Goal: Task Accomplishment & Management: Manage account settings

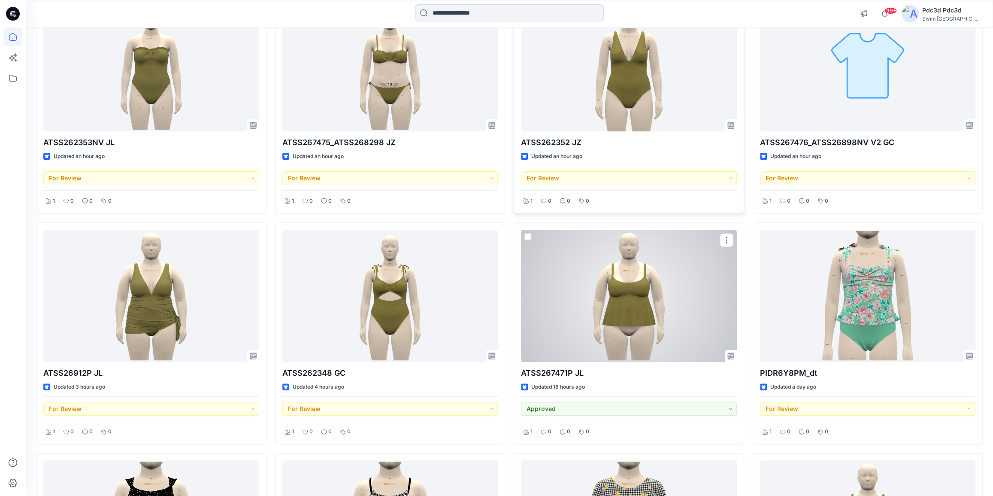
scroll to position [195, 0]
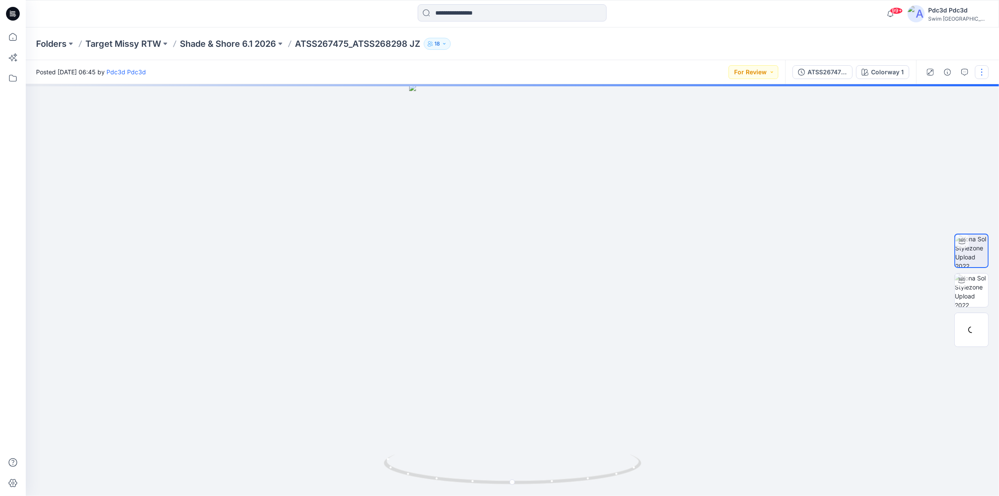
click at [981, 70] on button "button" at bounding box center [982, 72] width 14 height 14
click at [924, 118] on p "Edit" at bounding box center [927, 116] width 11 height 9
click at [979, 68] on button "button" at bounding box center [982, 72] width 14 height 14
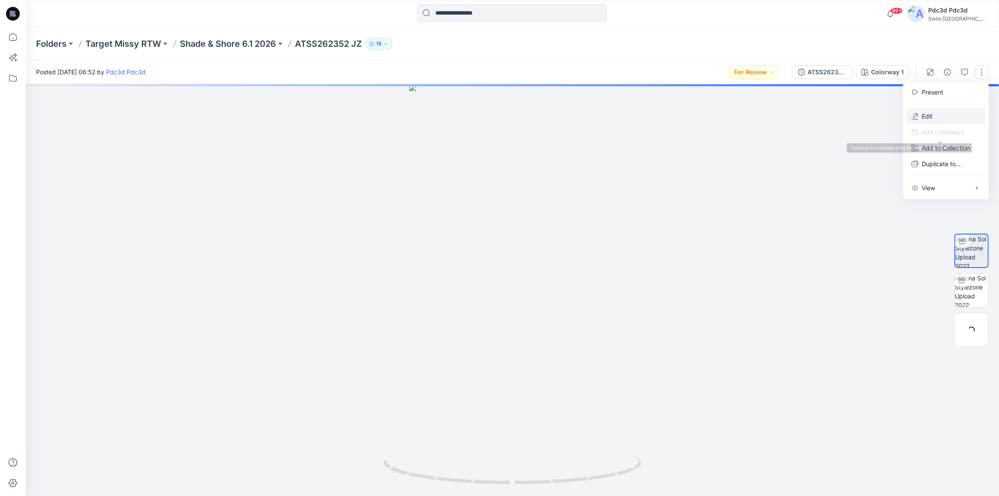
click at [925, 116] on p "Edit" at bounding box center [927, 116] width 11 height 9
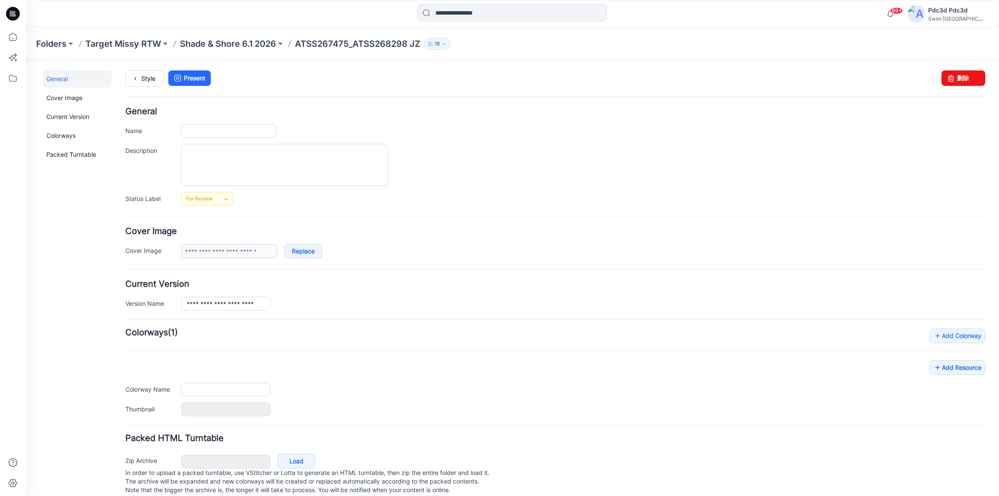
type input "**********"
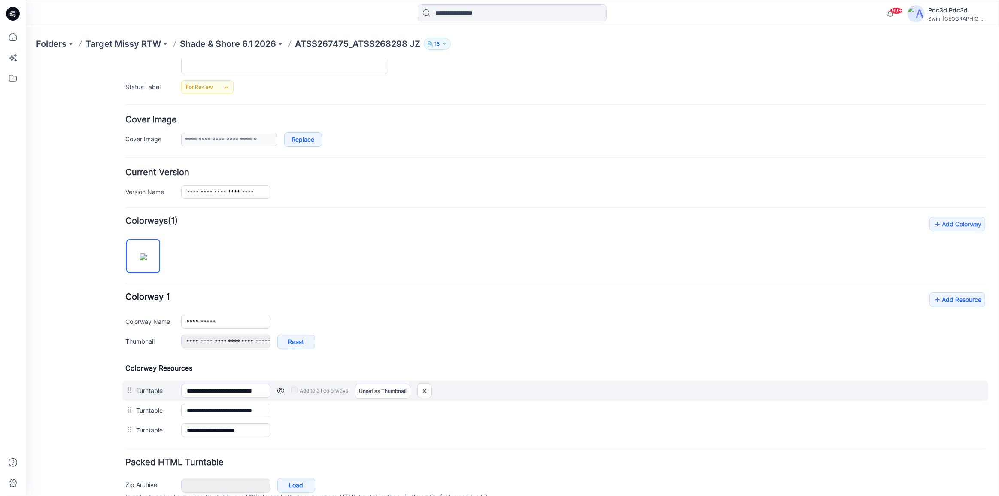
scroll to position [117, 0]
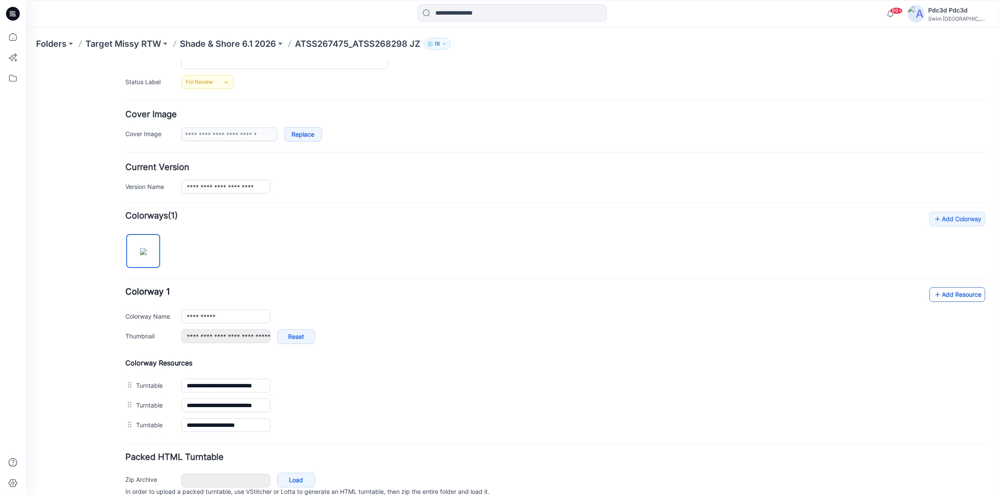
click at [933, 295] on icon at bounding box center [937, 294] width 9 height 14
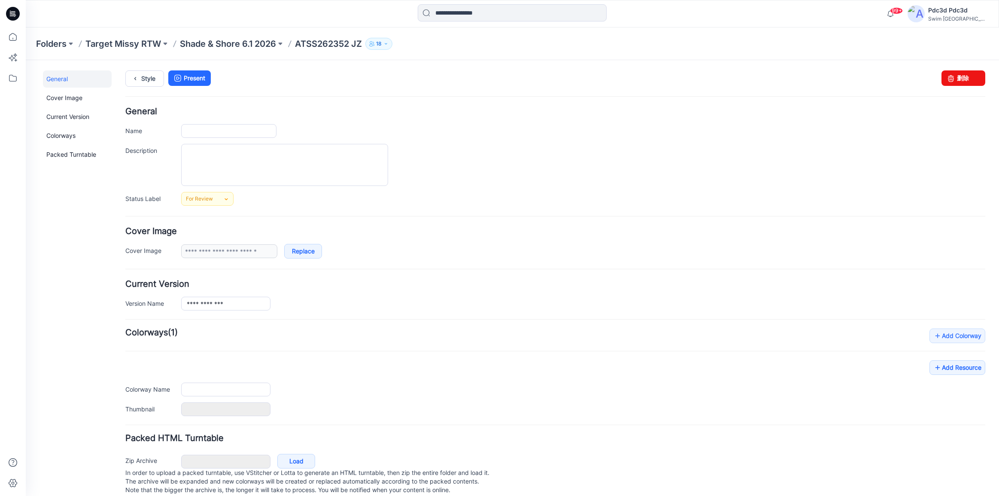
type input "**********"
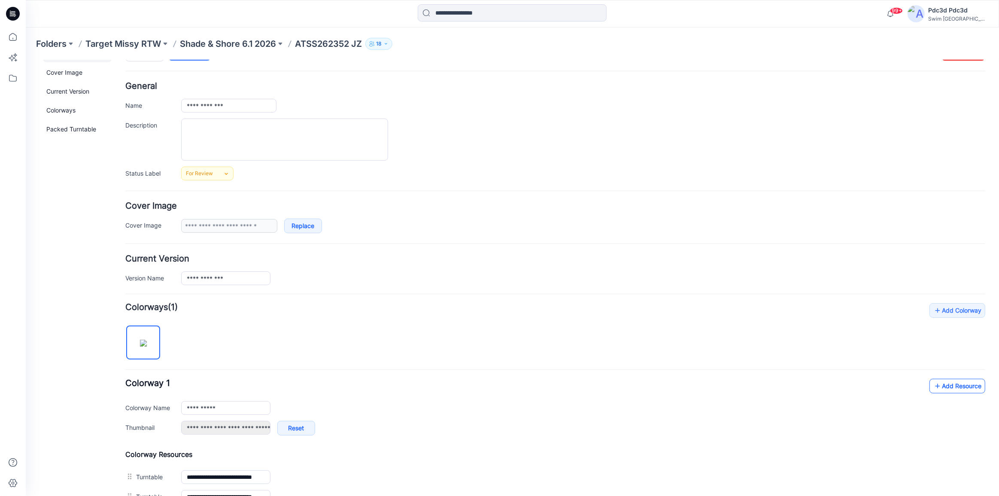
scroll to position [39, 0]
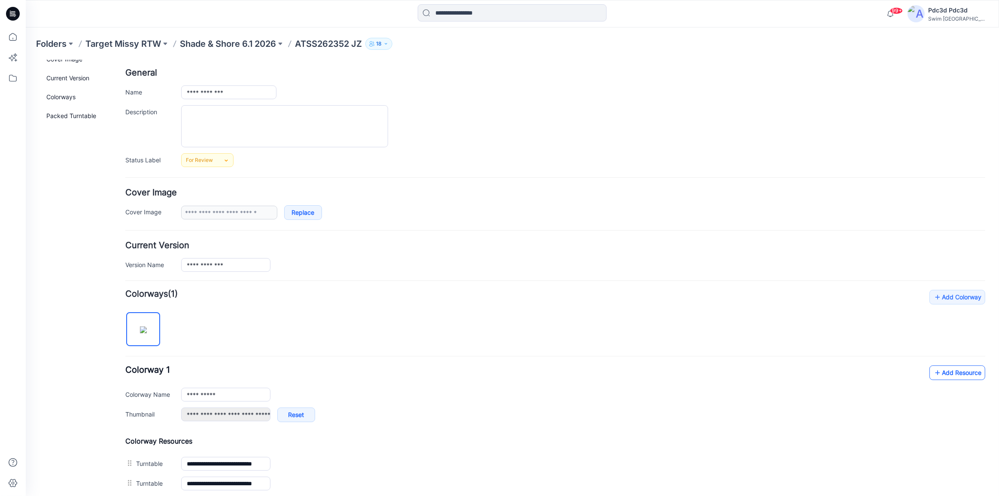
click at [933, 370] on icon at bounding box center [937, 372] width 9 height 14
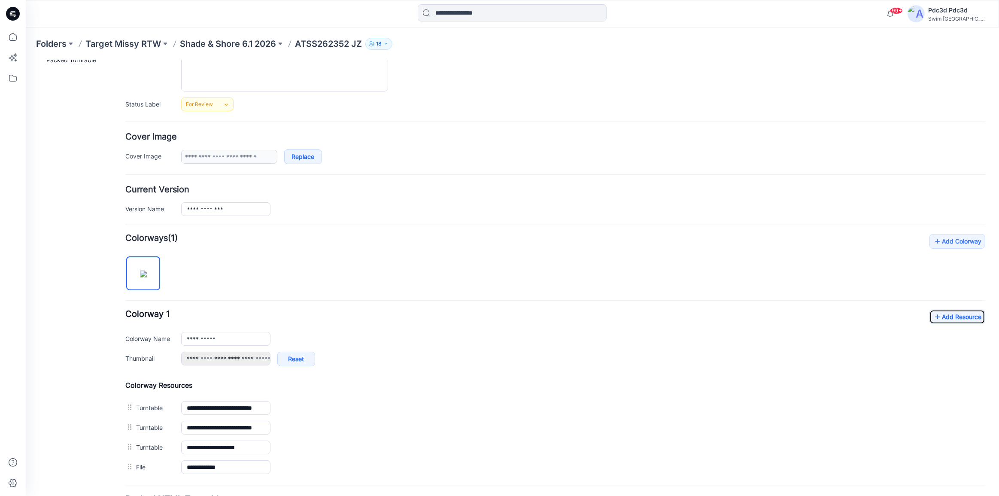
scroll to position [156, 0]
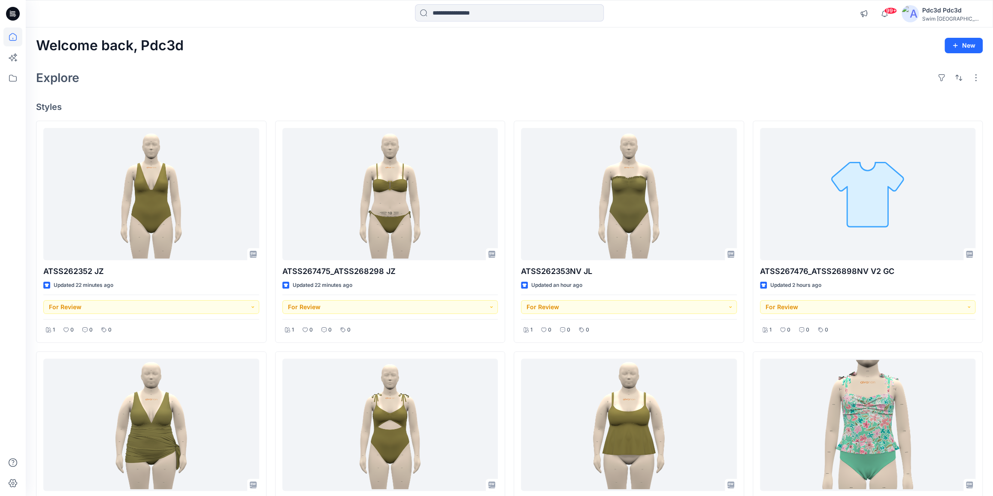
click at [302, 82] on div "Explore" at bounding box center [509, 77] width 947 height 21
click at [494, 79] on div "Explore" at bounding box center [509, 77] width 947 height 21
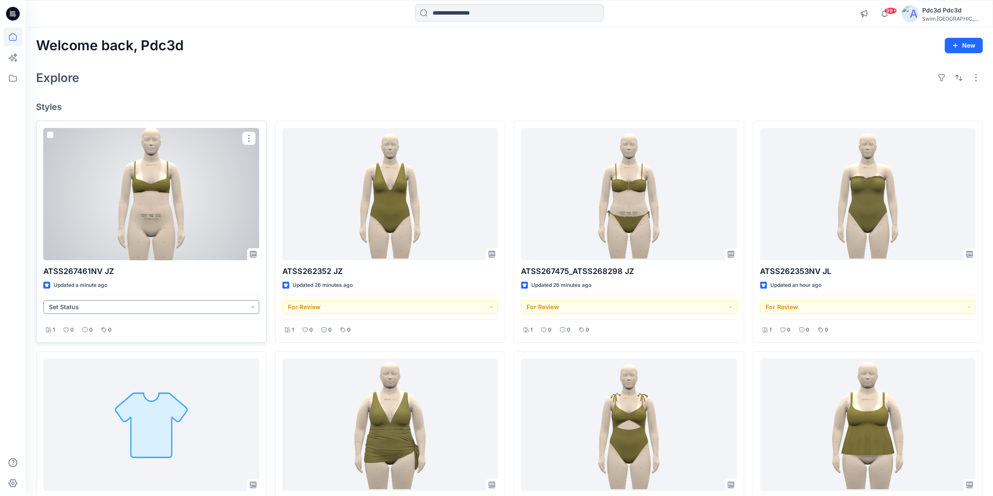
click at [255, 309] on button "Set Status" at bounding box center [151, 307] width 216 height 14
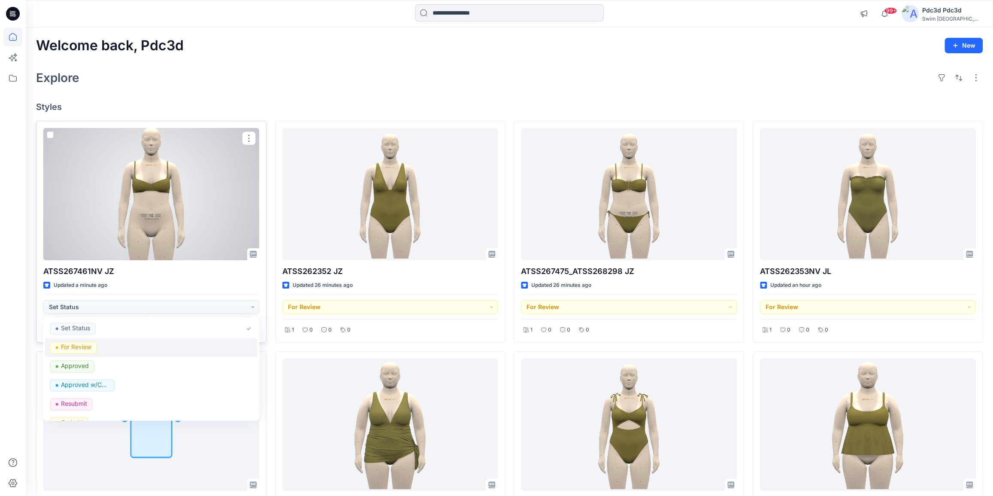
click at [77, 349] on p "For Review" at bounding box center [76, 346] width 30 height 11
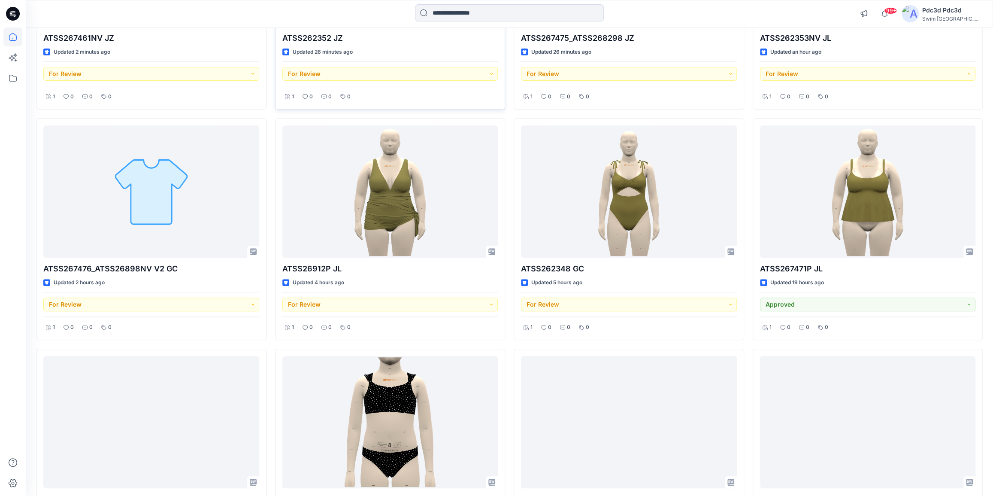
scroll to position [234, 0]
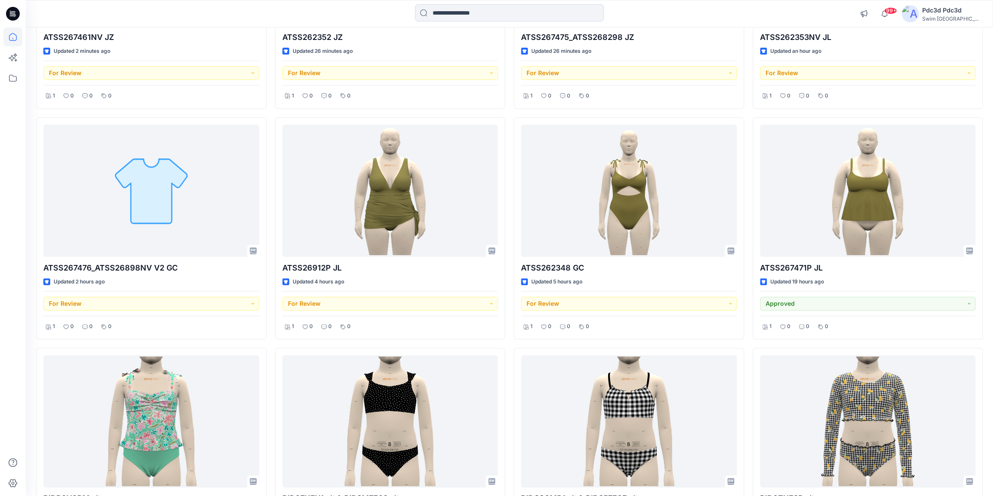
click at [270, 304] on div "ATSS267461NV JZ Updated 2 minutes ago For Review 1 0 0 0 ATSS267476_ATSS26898NV…" at bounding box center [509, 228] width 947 height 683
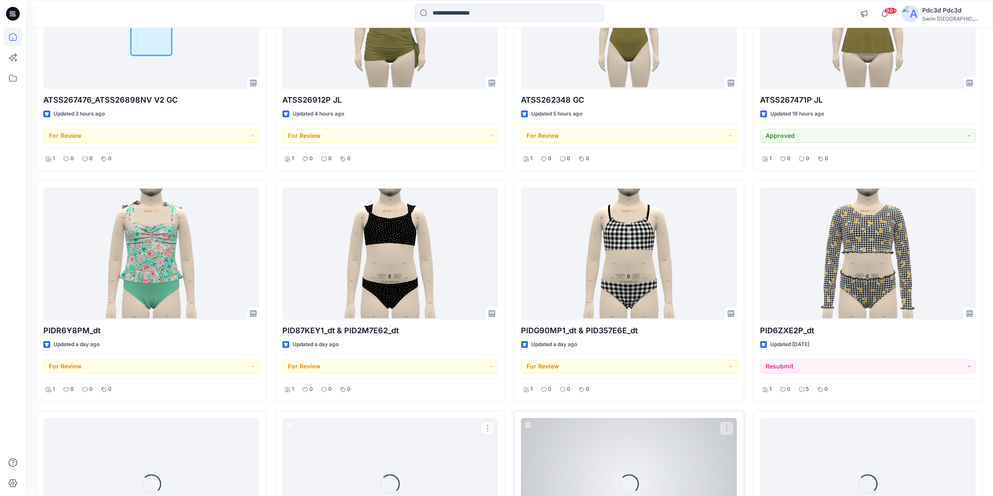
scroll to position [465, 0]
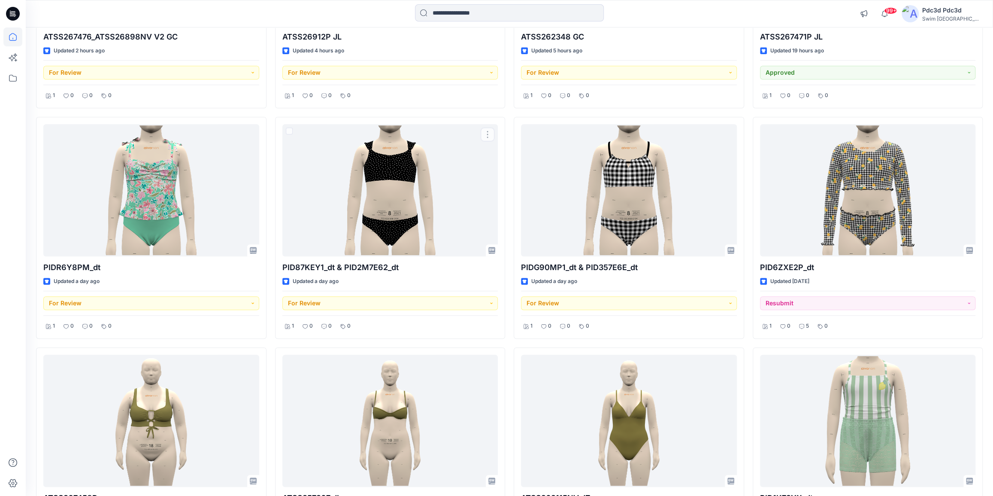
click at [270, 286] on div "ATSS267461NV JZ Updated 4 minutes ago For Review 1 0 0 0 ATSS267476_ATSS26898NV…" at bounding box center [509, 343] width 947 height 1375
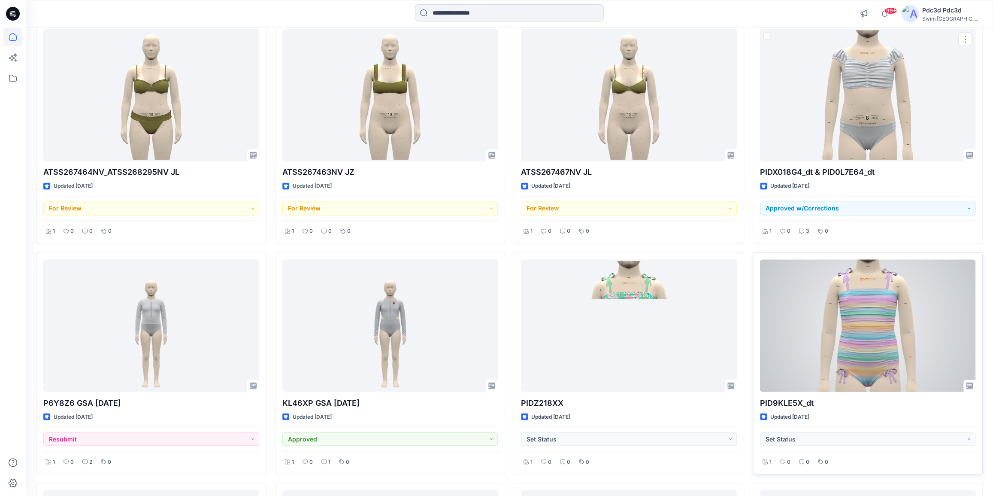
scroll to position [1118, 0]
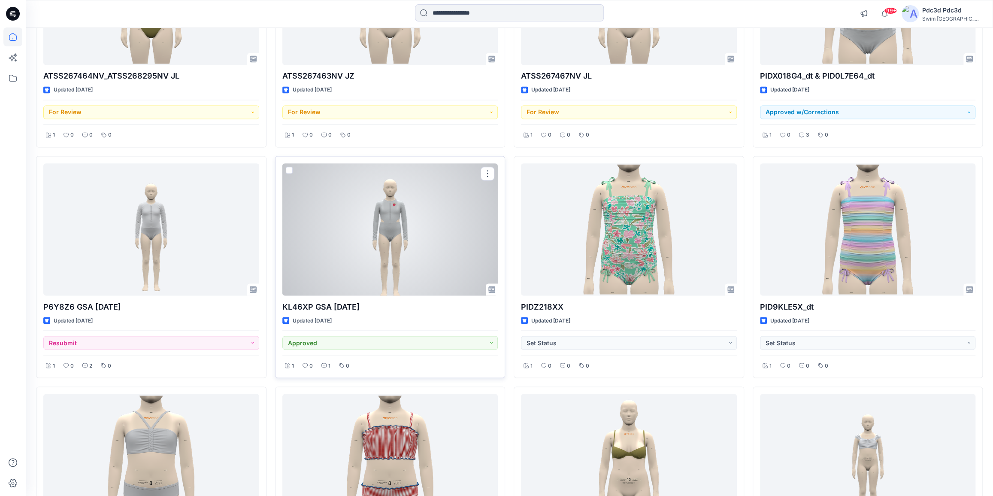
click at [410, 249] on div at bounding box center [391, 229] width 216 height 132
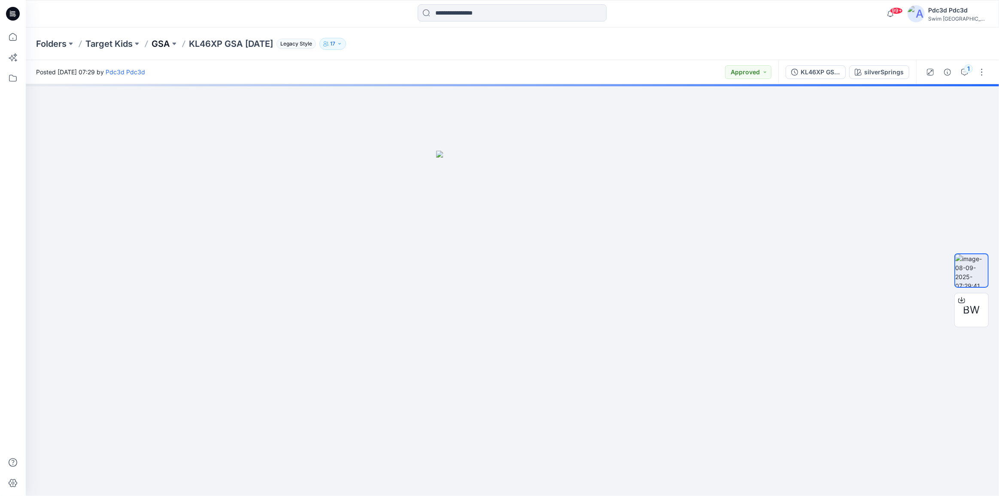
click at [167, 43] on p "GSA" at bounding box center [161, 44] width 18 height 12
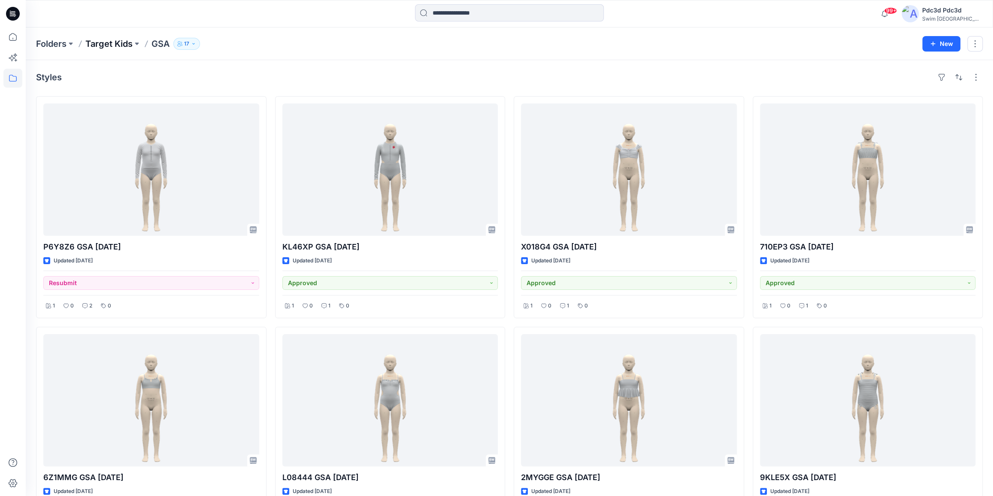
click at [110, 45] on p "Target Kids" at bounding box center [108, 44] width 47 height 12
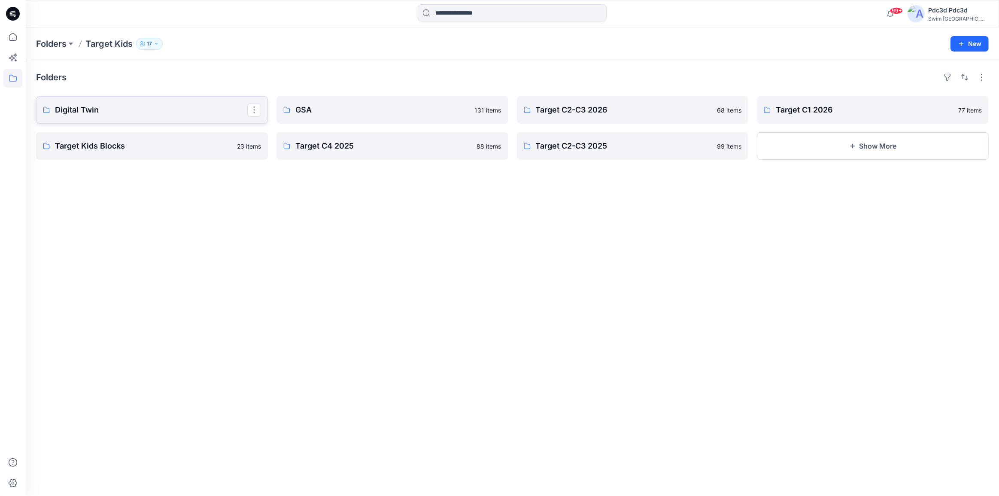
click at [120, 112] on p "Digital Twin" at bounding box center [151, 110] width 192 height 12
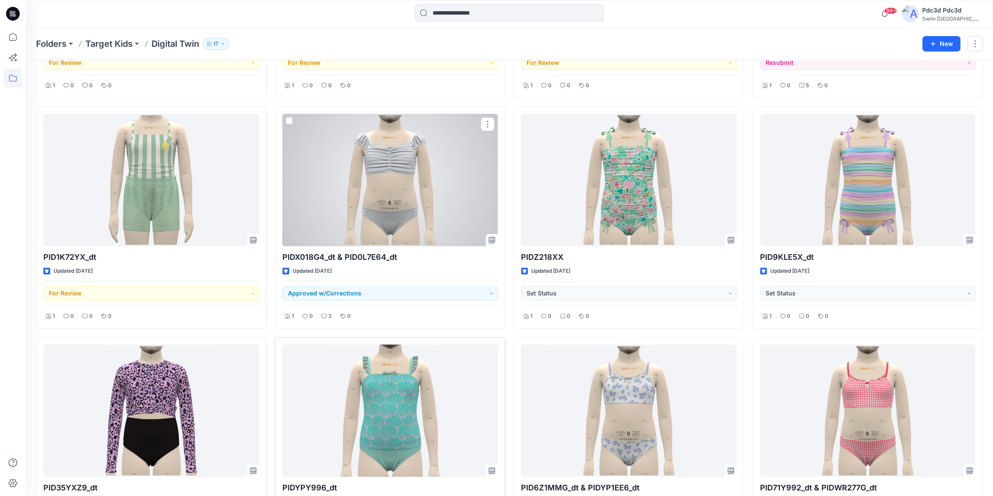
scroll to position [207, 0]
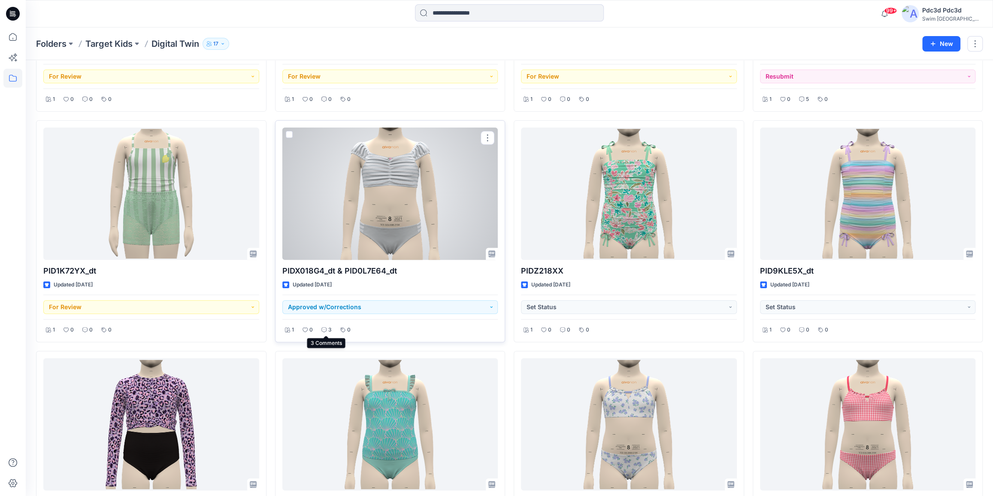
click at [328, 329] on p "3" at bounding box center [329, 329] width 3 height 9
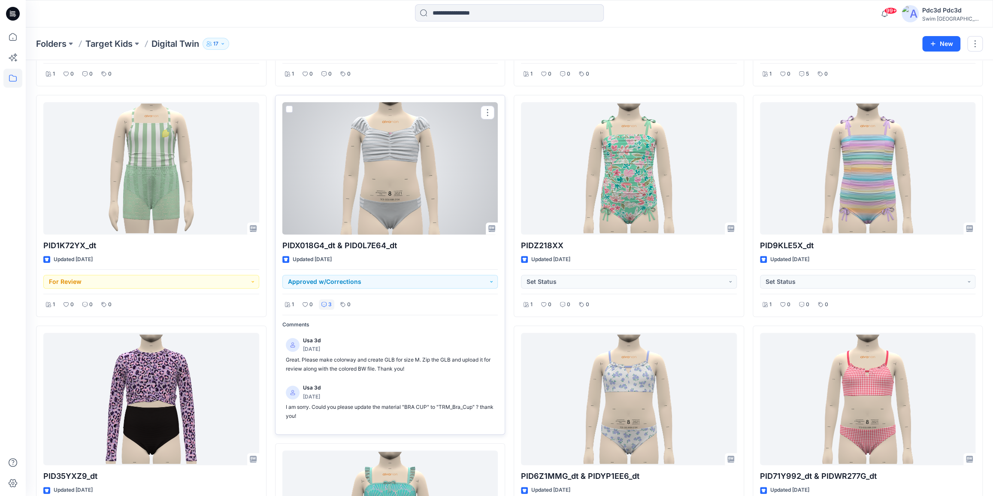
scroll to position [246, 0]
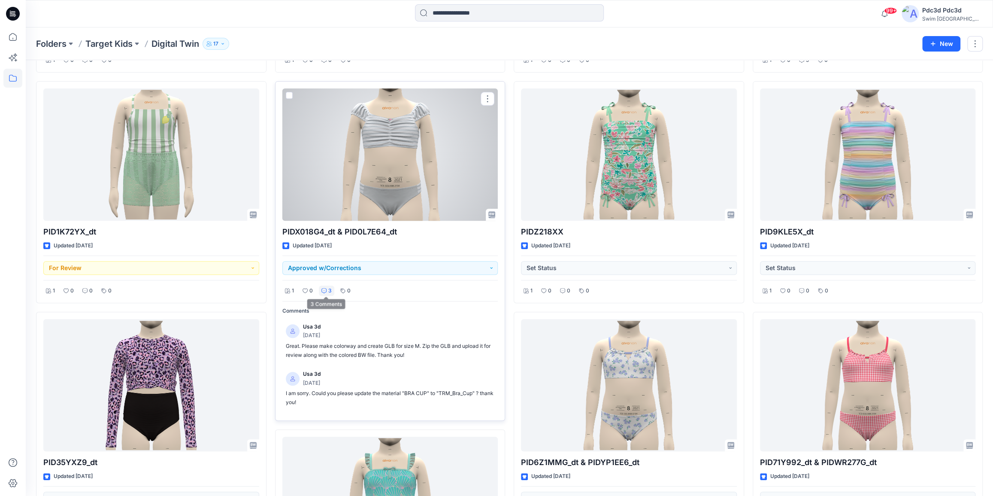
click at [324, 293] on div "3" at bounding box center [326, 291] width 15 height 11
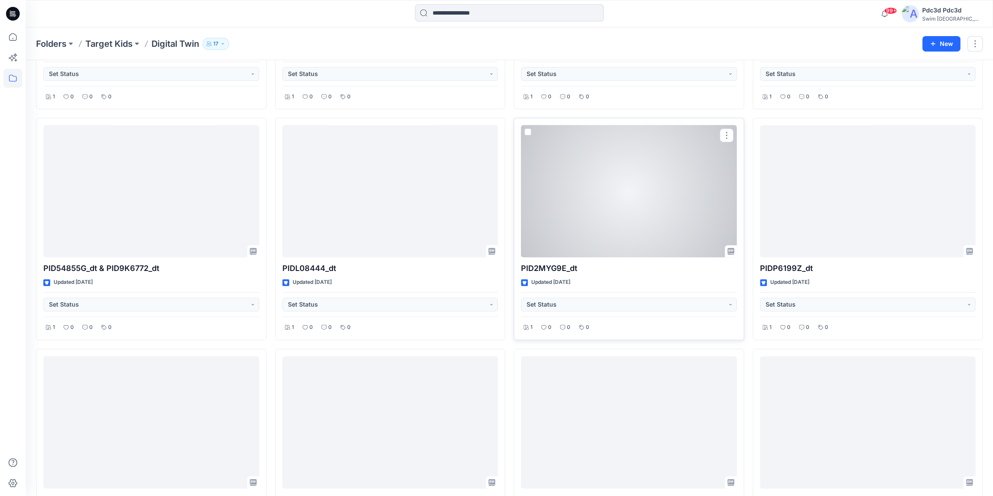
scroll to position [741, 0]
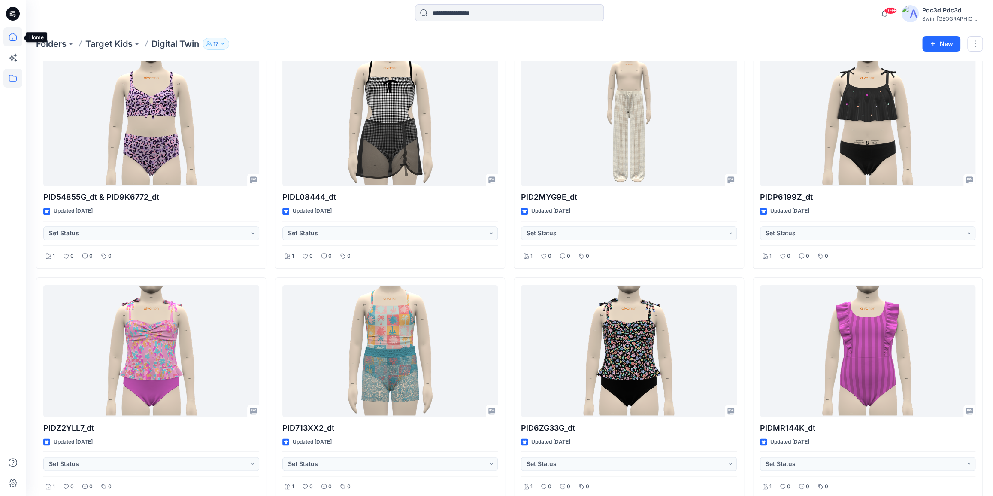
click at [18, 39] on icon at bounding box center [12, 36] width 19 height 19
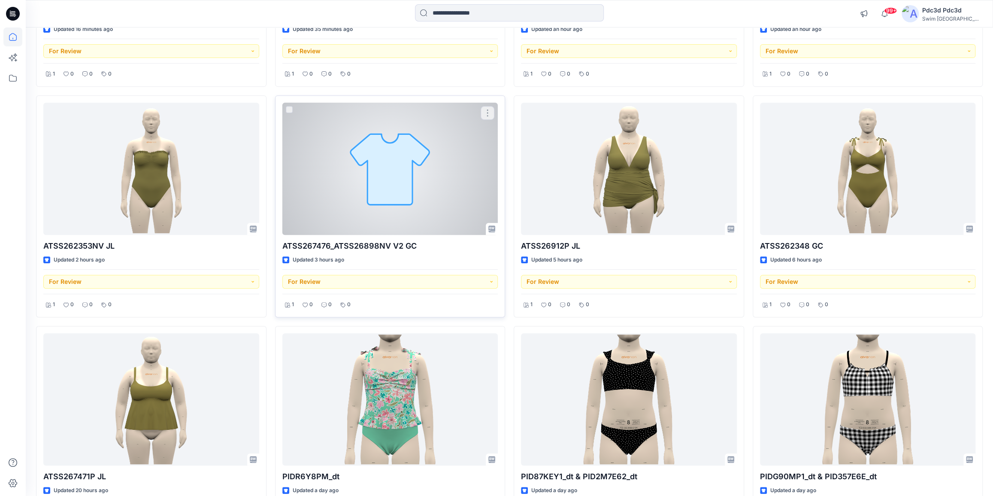
scroll to position [273, 0]
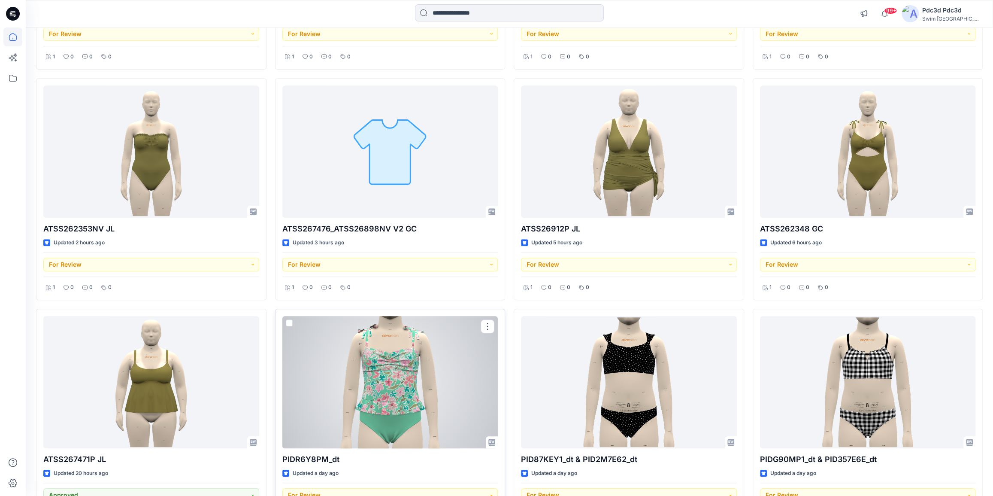
click at [395, 383] on div at bounding box center [391, 382] width 216 height 132
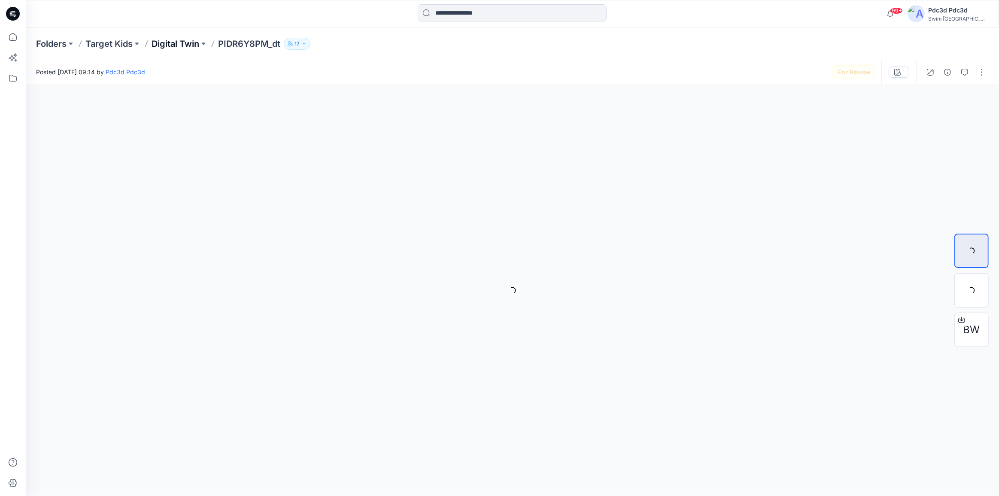
click at [173, 44] on p "Digital Twin" at bounding box center [176, 44] width 48 height 12
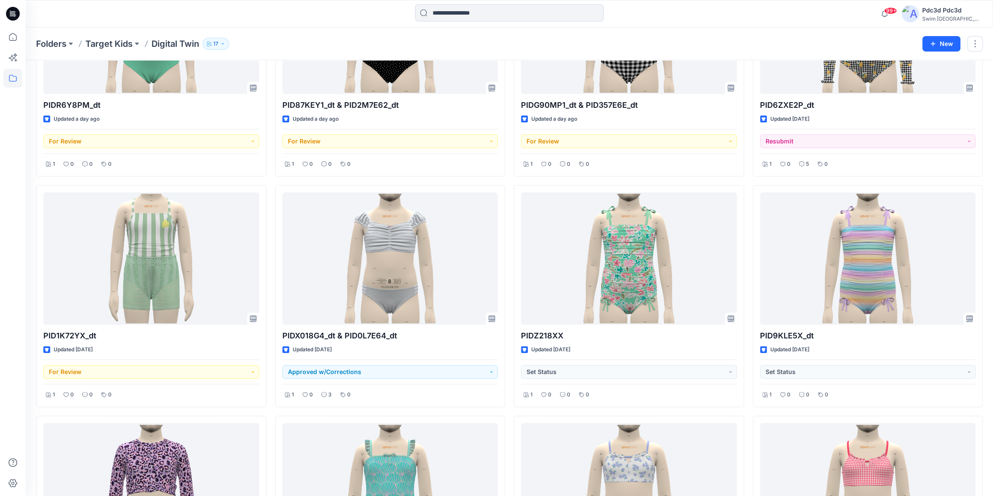
scroll to position [156, 0]
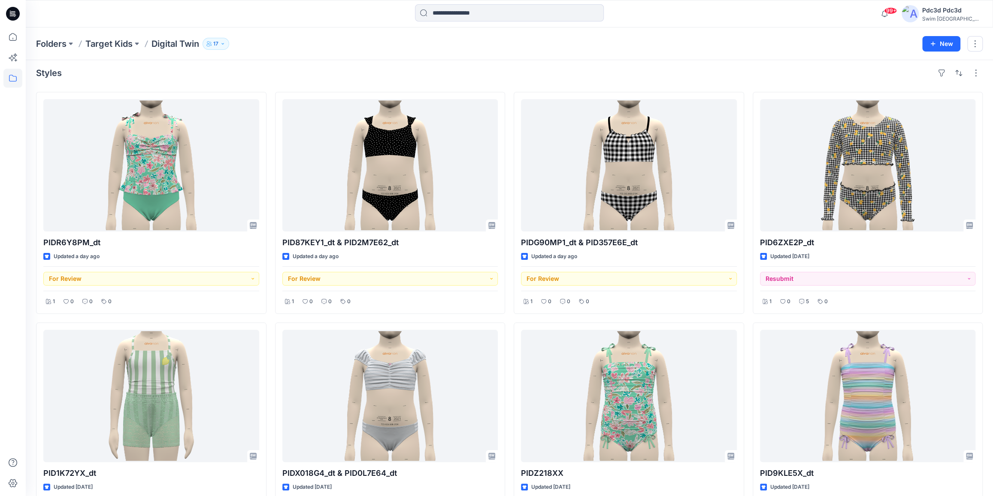
scroll to position [0, 0]
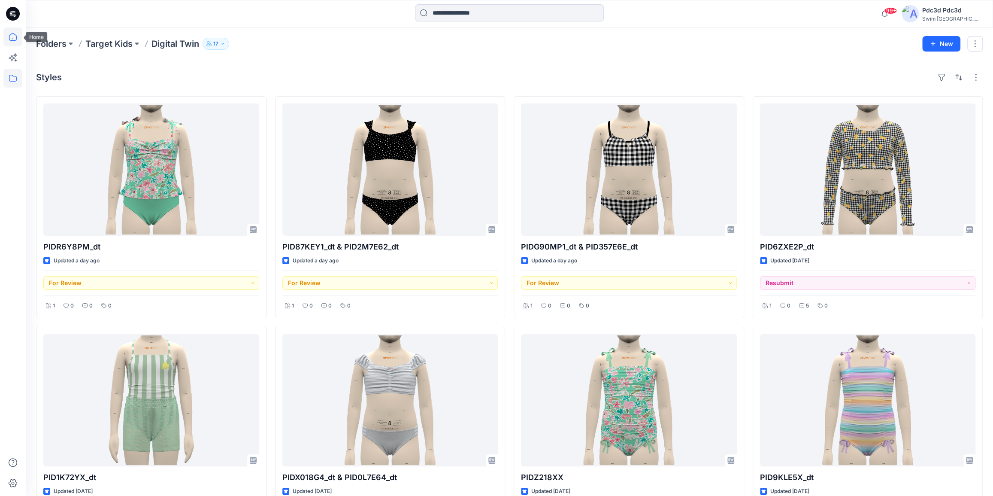
click at [14, 35] on icon at bounding box center [12, 36] width 19 height 19
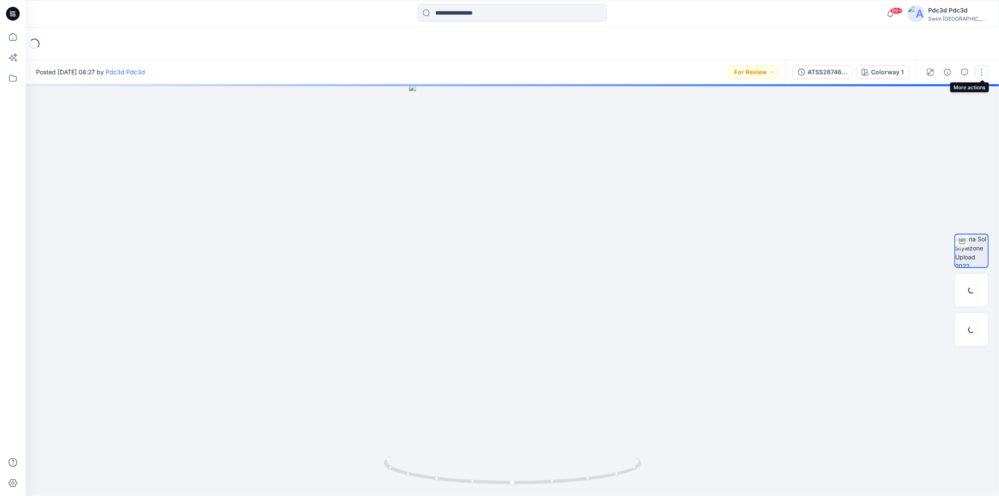
click at [983, 73] on button "button" at bounding box center [982, 72] width 14 height 14
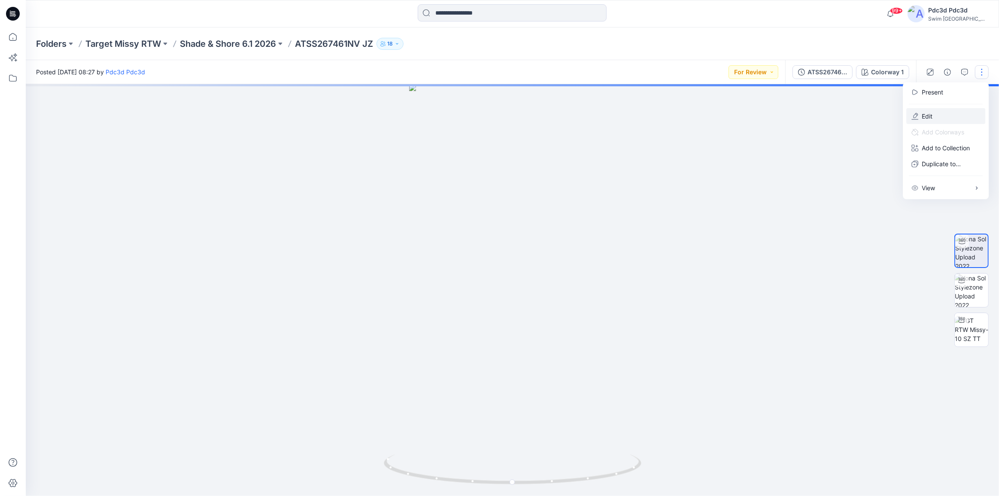
click at [919, 121] on button "Edit" at bounding box center [945, 116] width 79 height 16
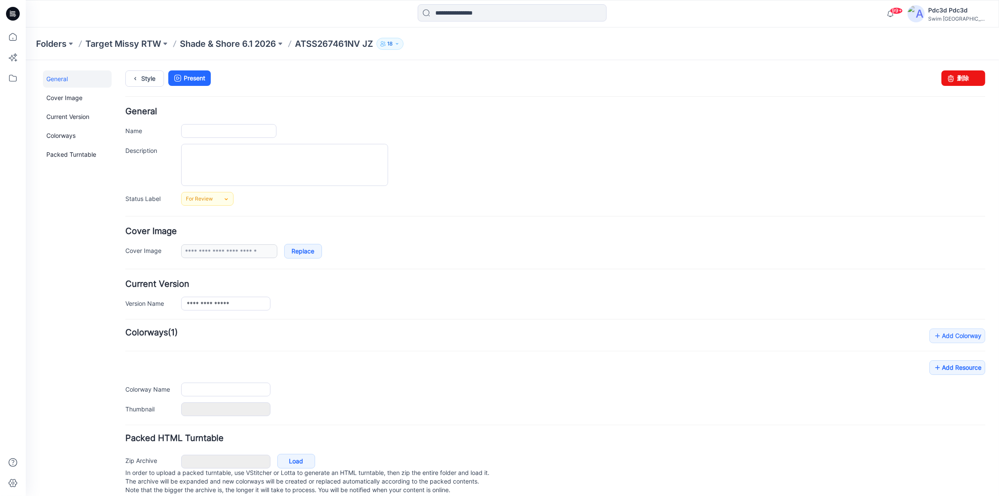
type input "**********"
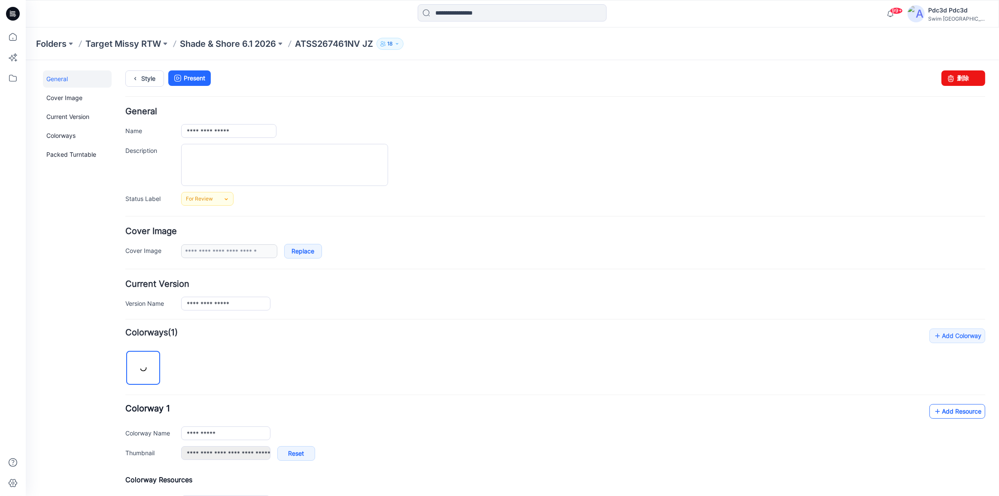
click at [933, 411] on icon at bounding box center [937, 411] width 9 height 14
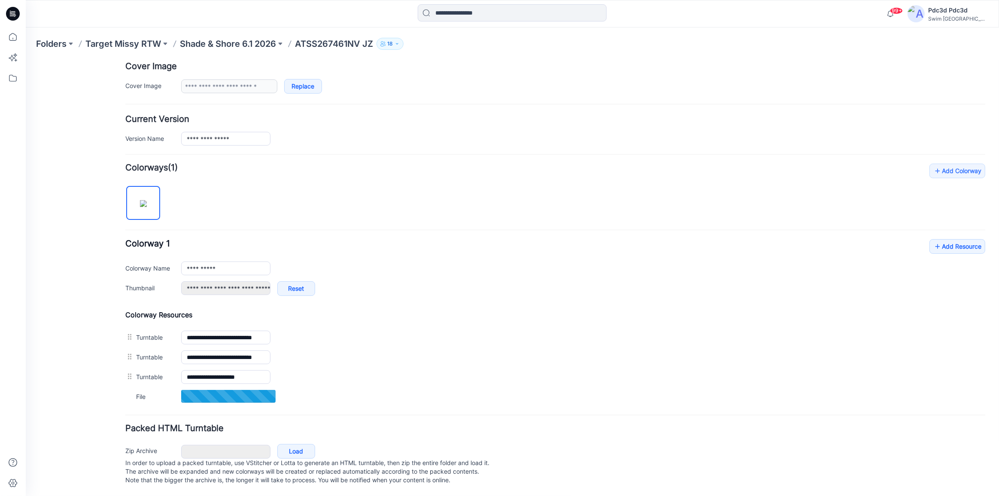
scroll to position [173, 0]
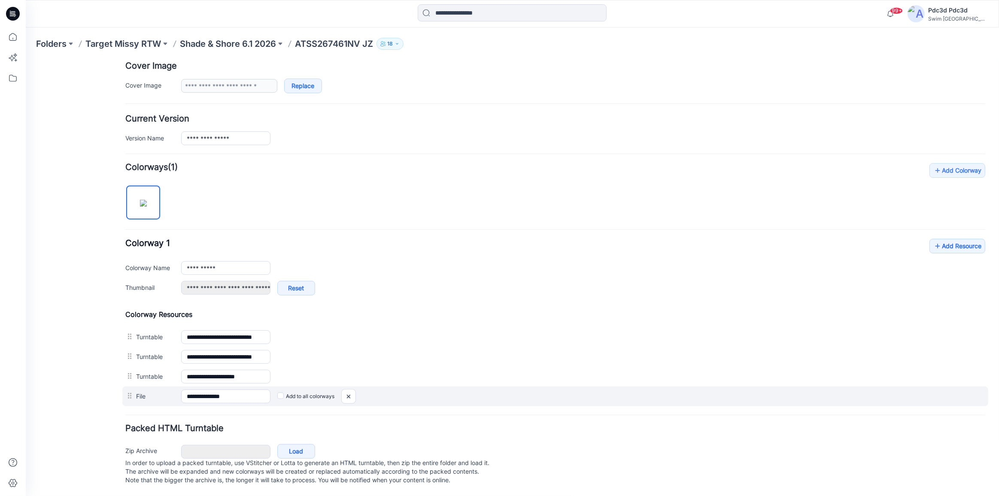
click at [491, 394] on div "Add to all colorways" at bounding box center [627, 396] width 715 height 14
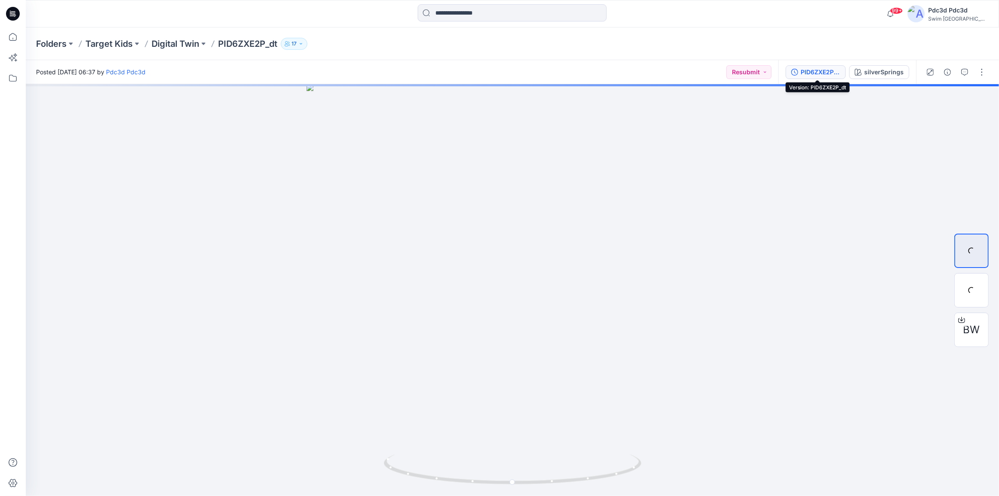
click at [794, 72] on icon "button" at bounding box center [794, 72] width 7 height 7
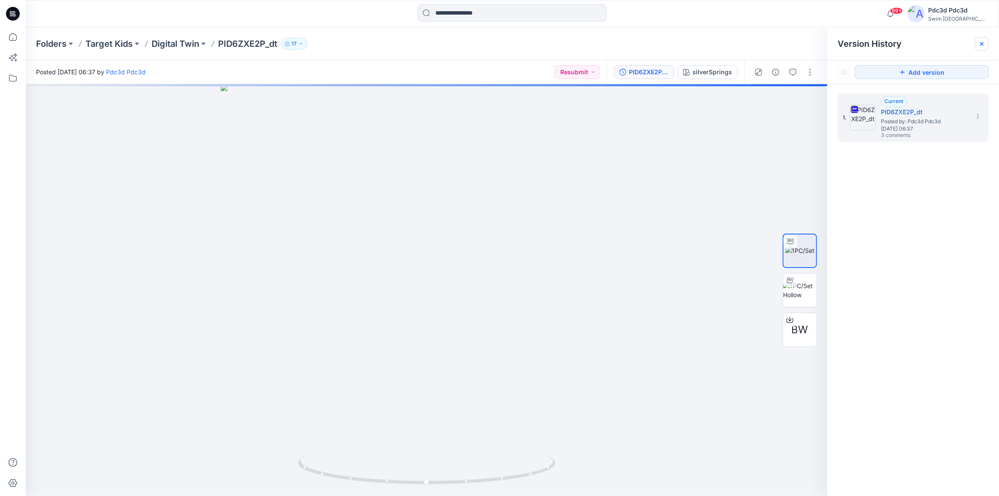
click at [979, 43] on icon at bounding box center [981, 43] width 7 height 7
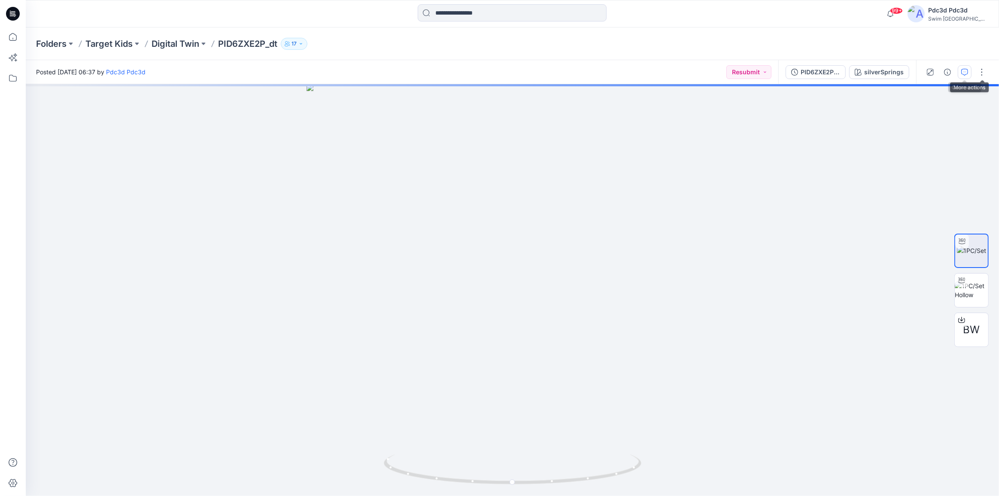
click at [966, 73] on icon "button" at bounding box center [964, 72] width 7 height 7
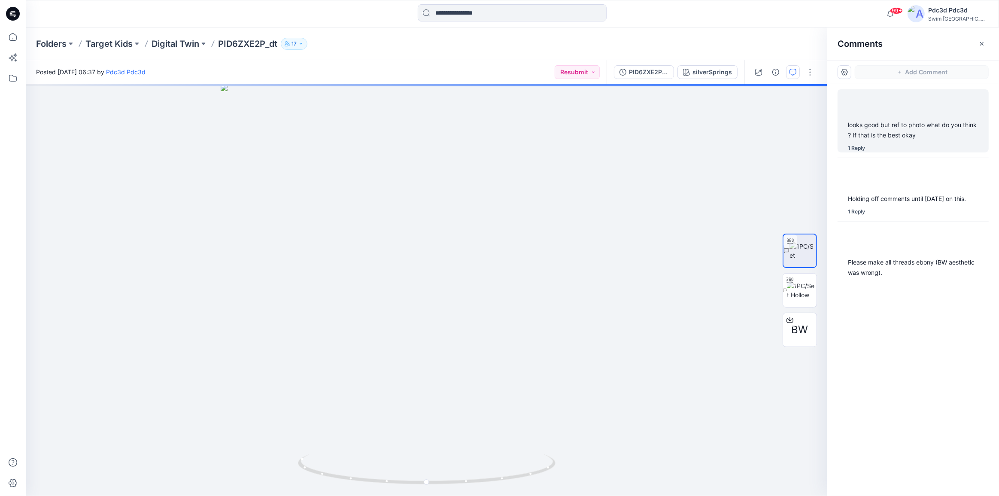
click at [875, 142] on div "looks good but ref to photo what do you think ? If that is the best okay 1 Reply" at bounding box center [913, 120] width 151 height 63
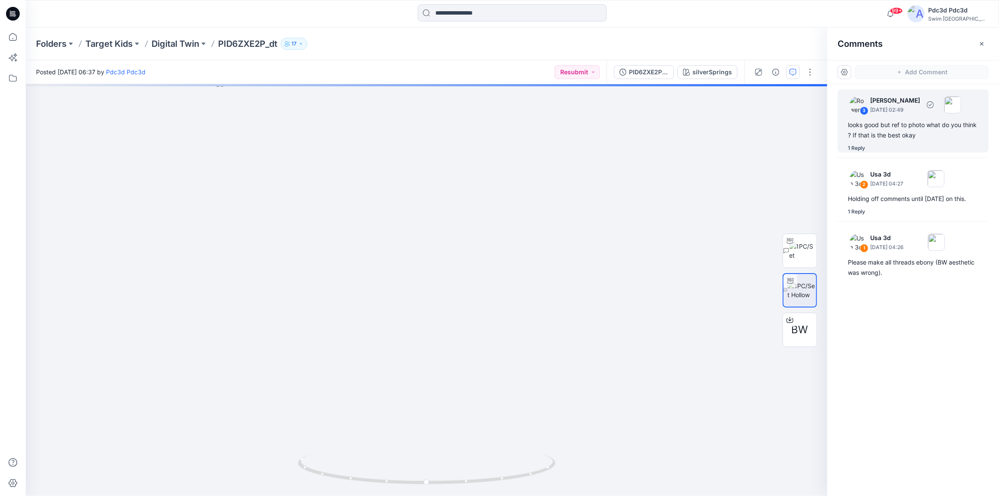
click at [856, 145] on div "1 Reply" at bounding box center [856, 148] width 17 height 9
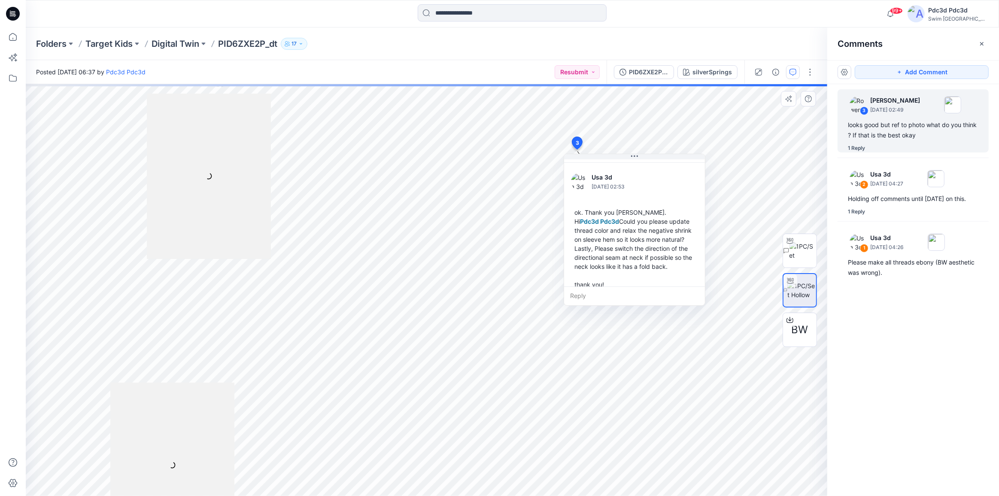
scroll to position [78, 0]
drag, startPoint x: 608, startPoint y: 222, endPoint x: 602, endPoint y: 232, distance: 11.9
click at [602, 229] on div "ok. Thank you Rowena. Hi Pdc3d Pdc3d Could you please update thread color and r…" at bounding box center [624, 235] width 127 height 88
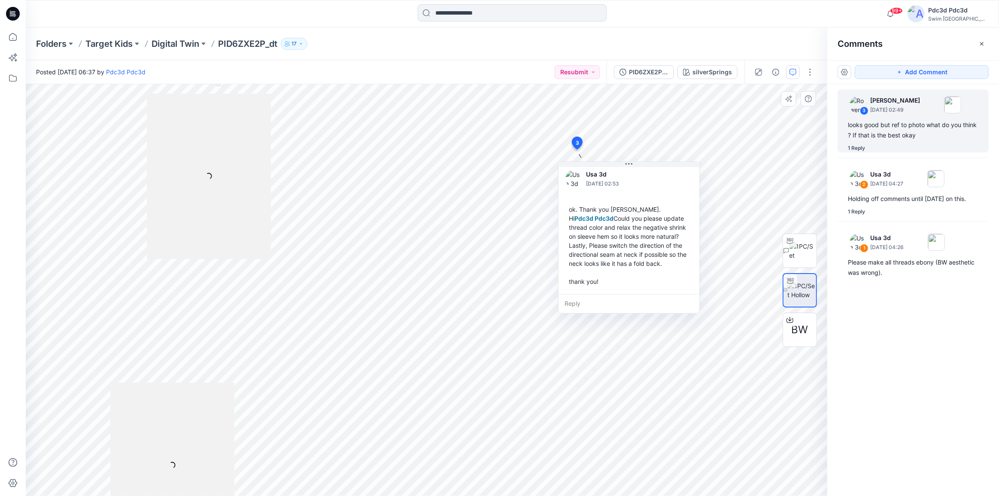
click at [658, 266] on div "ok. Thank you Rowena. Hi Pdc3d Pdc3d Could you please update thread color and r…" at bounding box center [628, 245] width 127 height 88
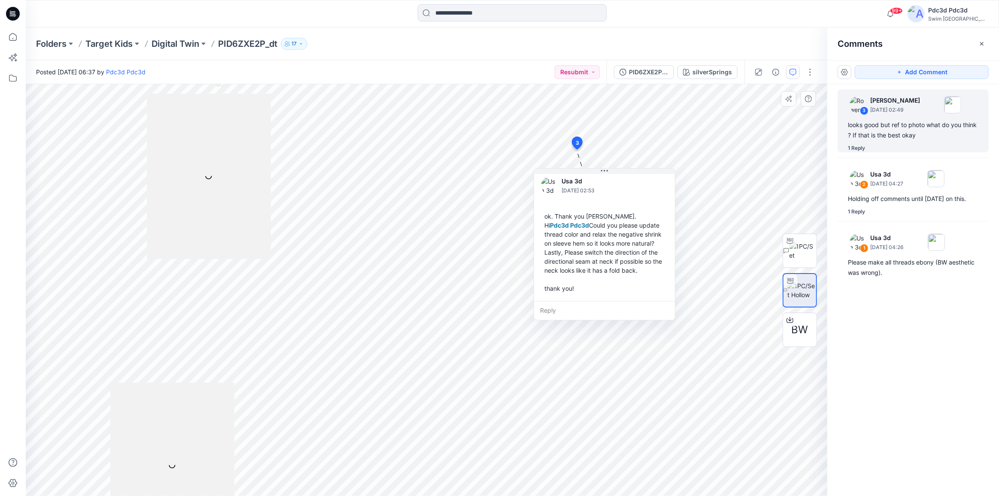
drag, startPoint x: 666, startPoint y: 264, endPoint x: 641, endPoint y: 296, distance: 41.2
click at [641, 296] on div "ok. Thank you Rowena. Hi Pdc3d Pdc3d Could you please update thread color and r…" at bounding box center [604, 252] width 127 height 88
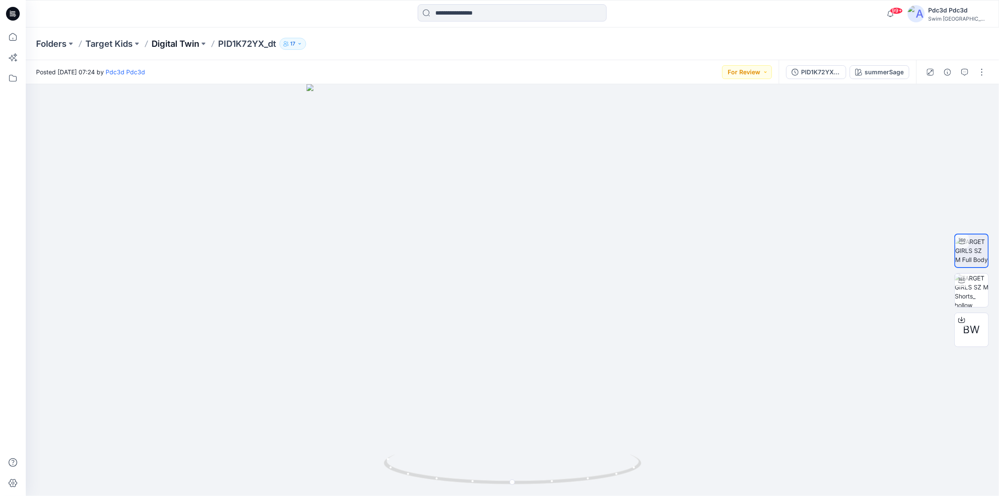
click at [172, 45] on p "Digital Twin" at bounding box center [176, 44] width 48 height 12
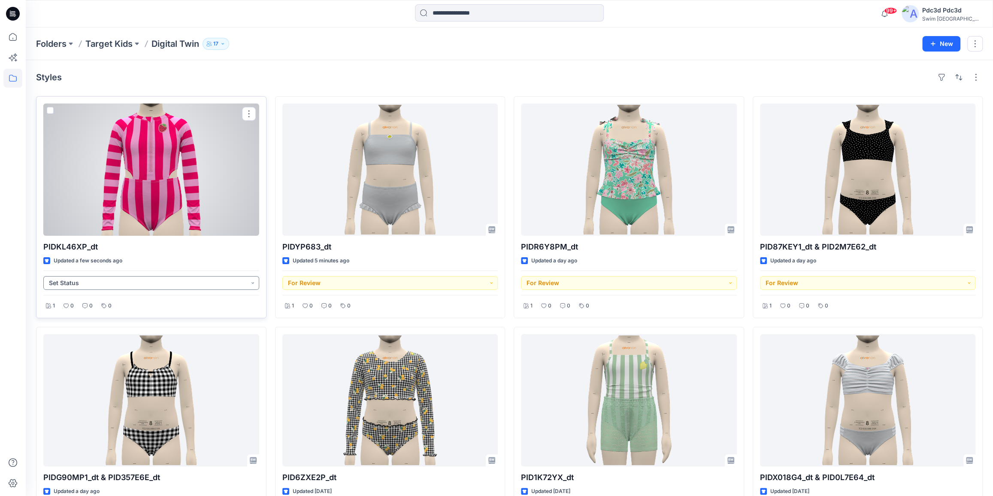
click at [252, 280] on button "Set Status" at bounding box center [151, 283] width 216 height 14
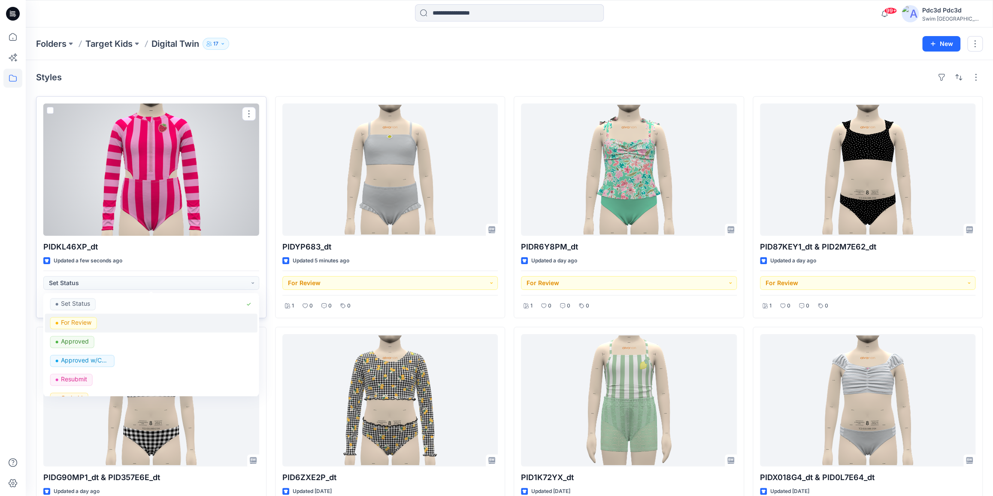
click at [81, 319] on p "For Review" at bounding box center [76, 322] width 30 height 11
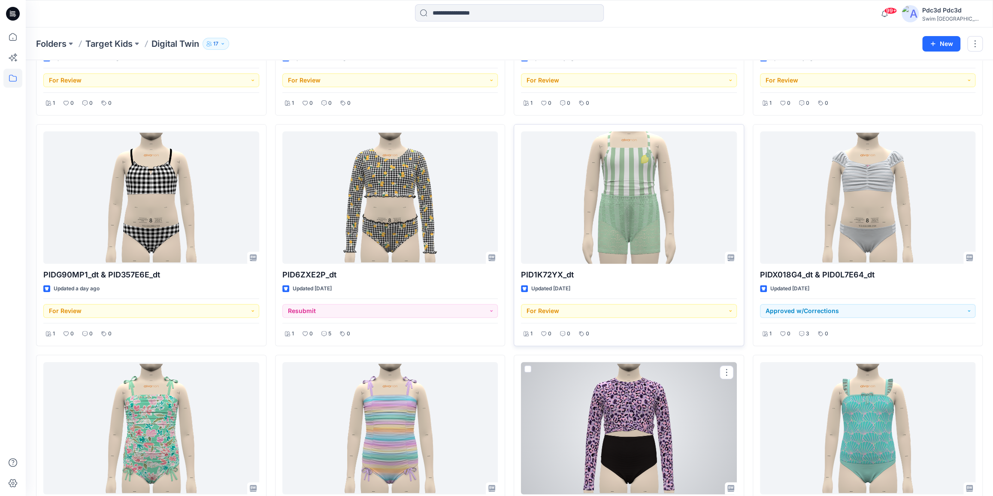
scroll to position [195, 0]
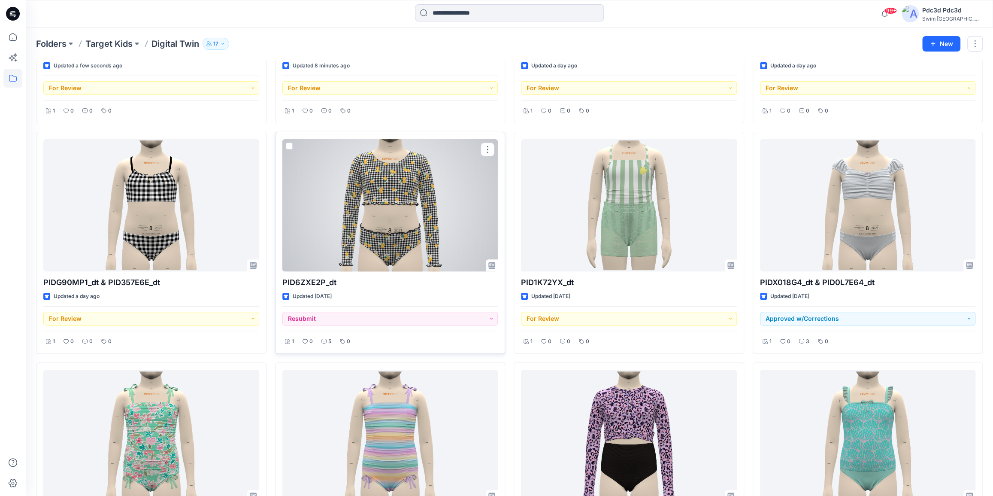
click at [397, 212] on div at bounding box center [391, 205] width 216 height 132
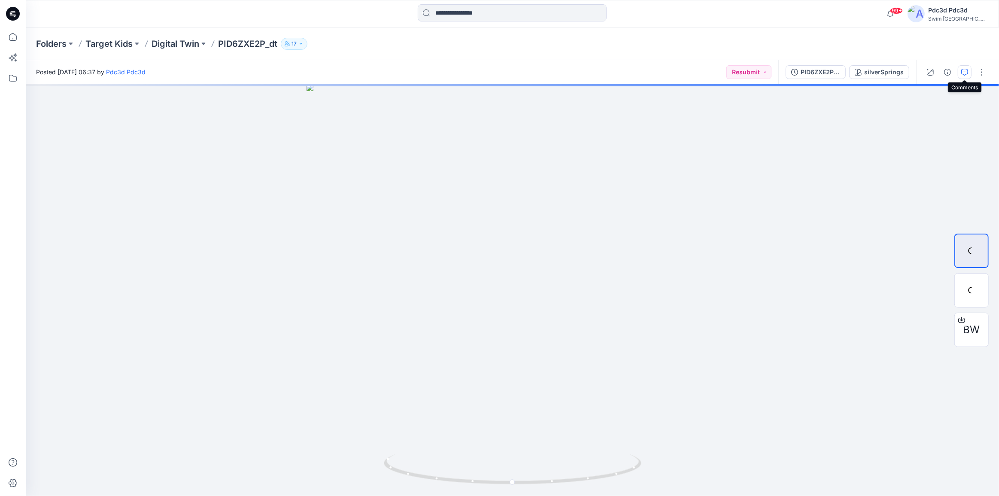
click at [963, 69] on icon "button" at bounding box center [964, 72] width 7 height 7
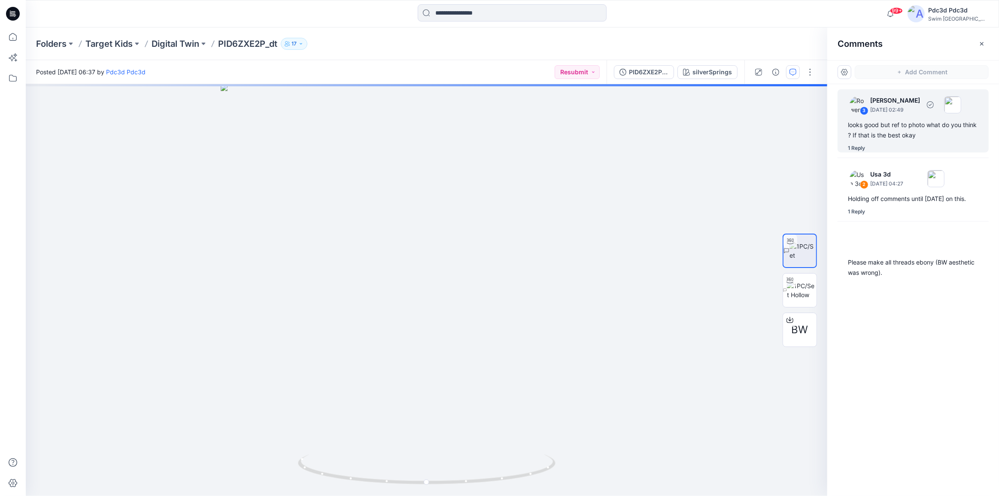
click at [893, 131] on div "looks good but ref to photo what do you think ? If that is the best okay" at bounding box center [913, 130] width 131 height 21
click at [854, 147] on div "1 Reply" at bounding box center [856, 148] width 17 height 9
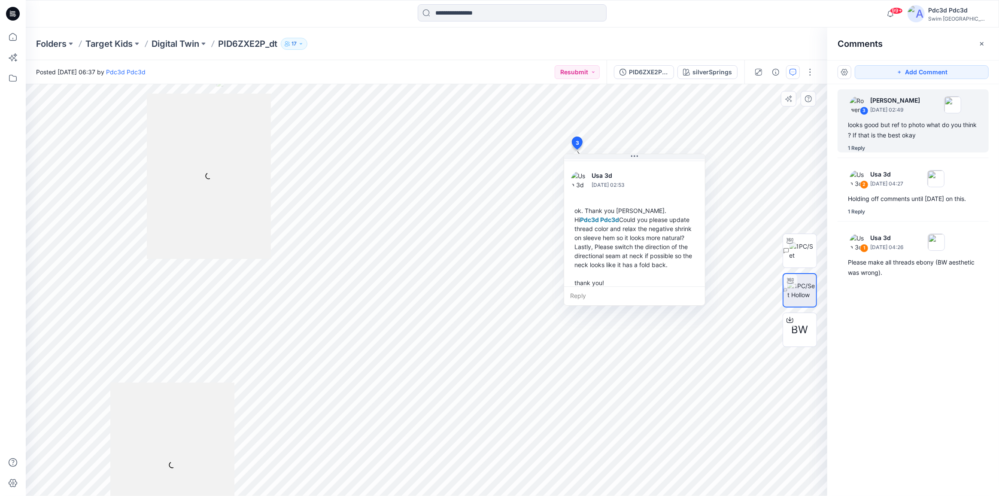
scroll to position [78, 0]
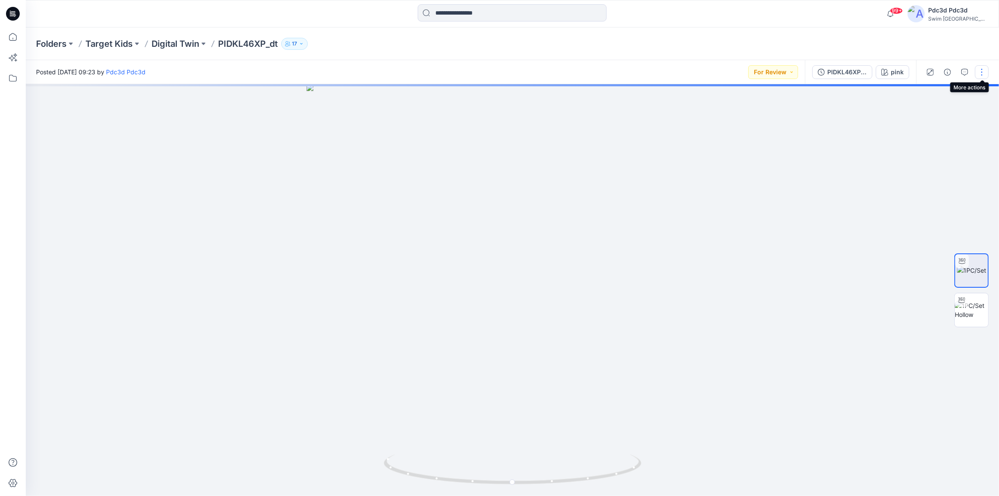
click at [982, 72] on button "button" at bounding box center [982, 72] width 14 height 14
click at [928, 118] on p "Edit" at bounding box center [927, 116] width 11 height 9
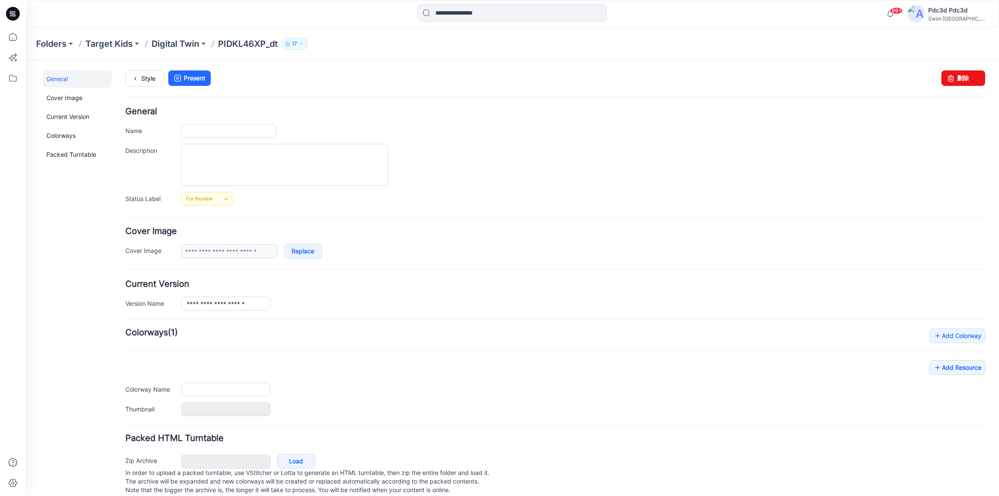
type input "**********"
type input "****"
type input "*******"
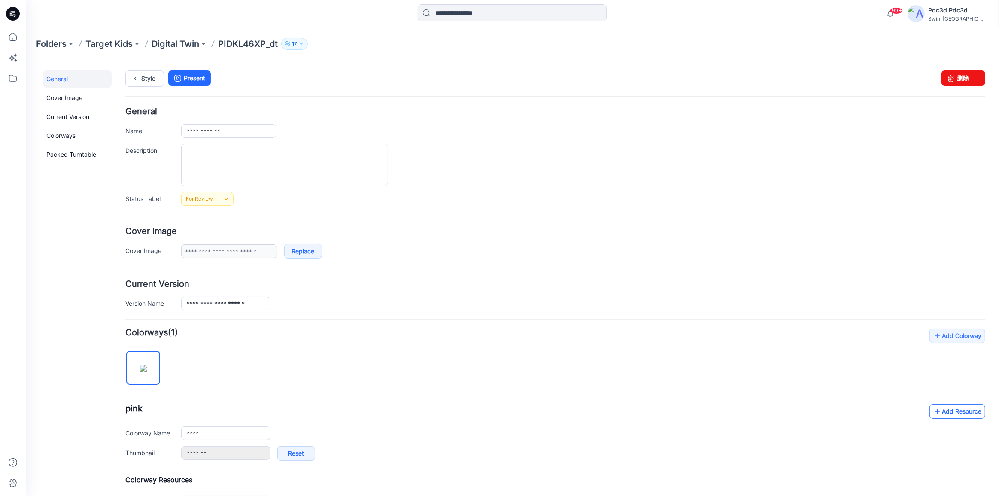
click at [933, 412] on icon at bounding box center [937, 411] width 9 height 14
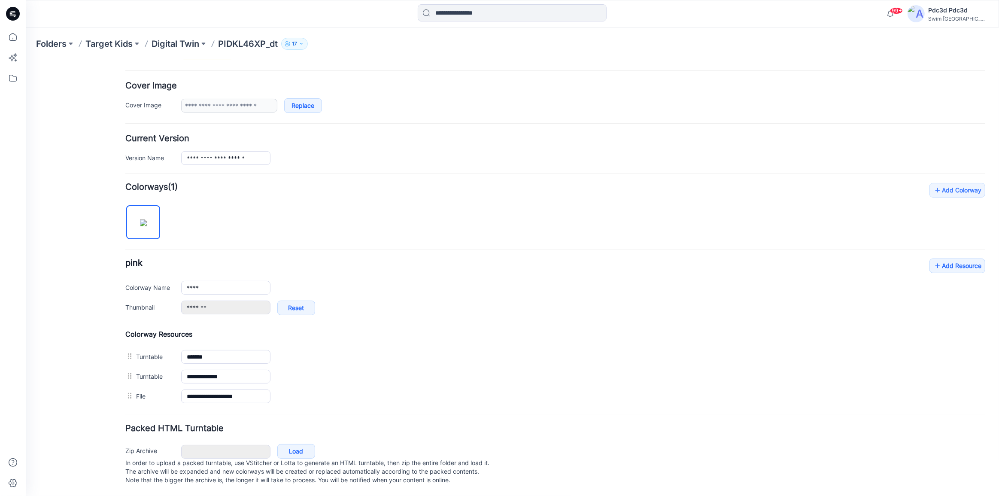
scroll to position [153, 0]
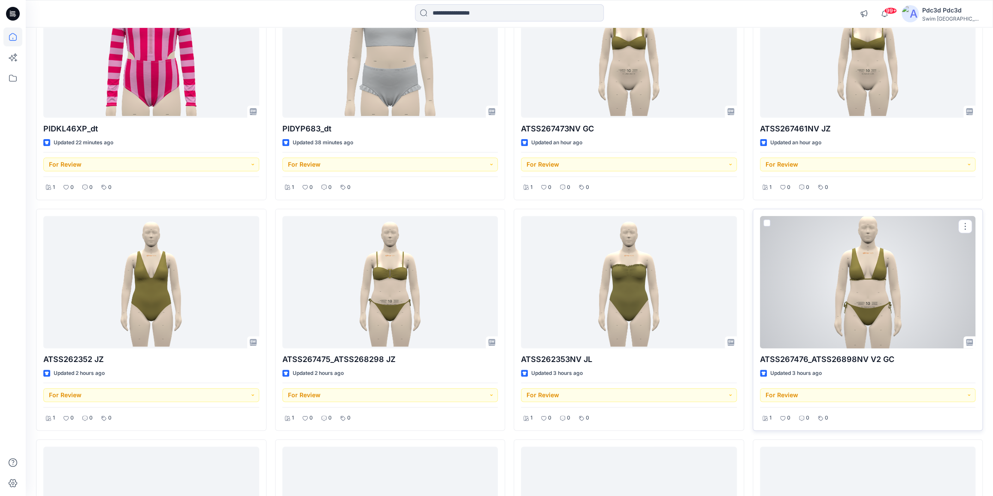
scroll to position [156, 0]
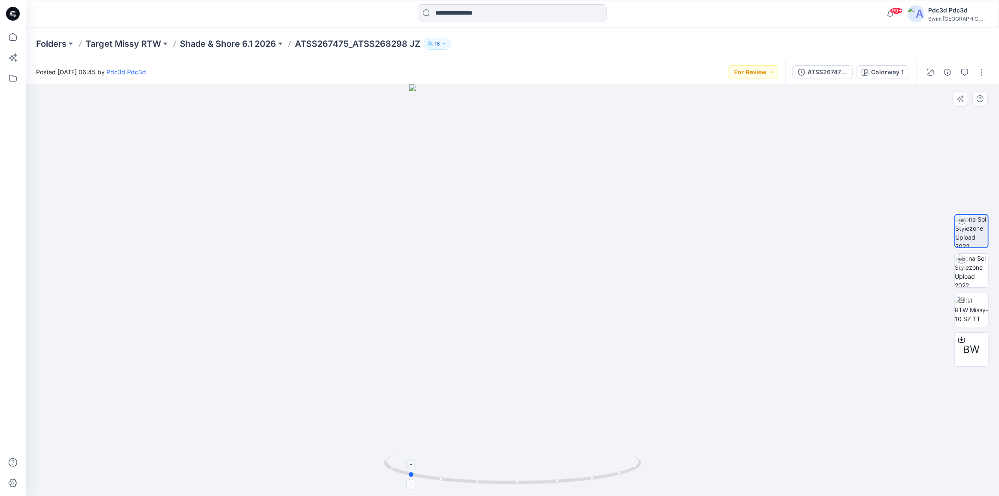
drag, startPoint x: 572, startPoint y: 479, endPoint x: 474, endPoint y: 474, distance: 98.5
click at [474, 474] on icon at bounding box center [514, 470] width 260 height 32
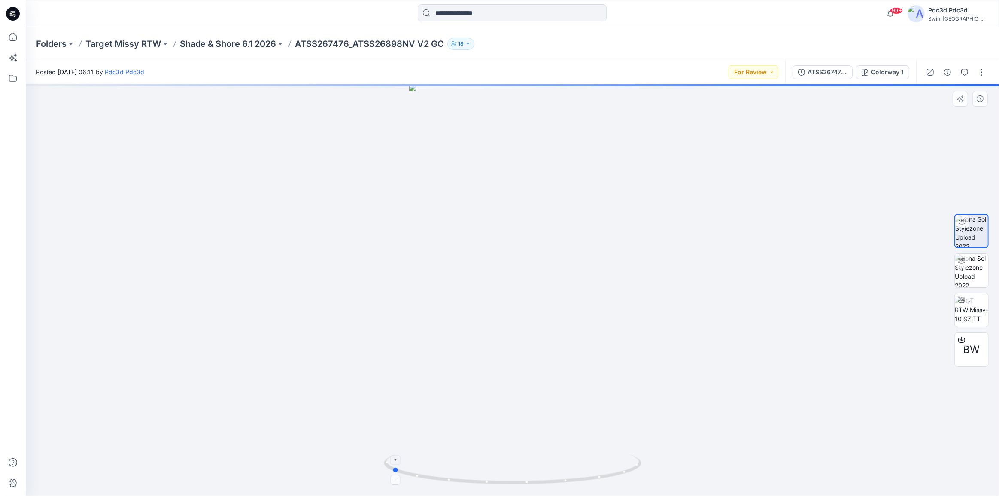
drag, startPoint x: 611, startPoint y: 477, endPoint x: 488, endPoint y: 465, distance: 123.3
click at [488, 465] on icon at bounding box center [514, 470] width 260 height 32
